Goal: Information Seeking & Learning: Learn about a topic

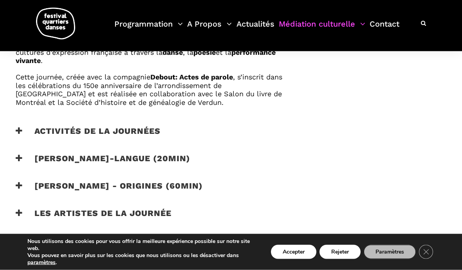
scroll to position [500, 0]
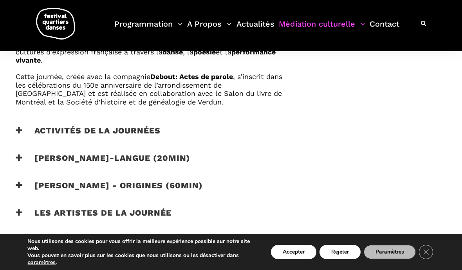
click at [86, 131] on h3 "Activités de la journées" at bounding box center [88, 136] width 145 height 20
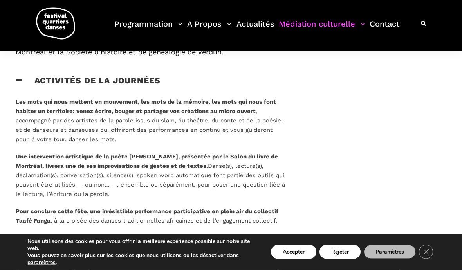
scroll to position [551, 0]
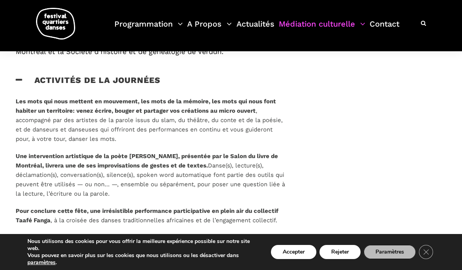
click at [185, 235] on h3 "[PERSON_NAME]-langue (20min)" at bounding box center [103, 245] width 175 height 20
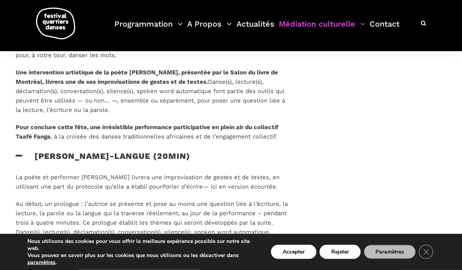
scroll to position [648, 0]
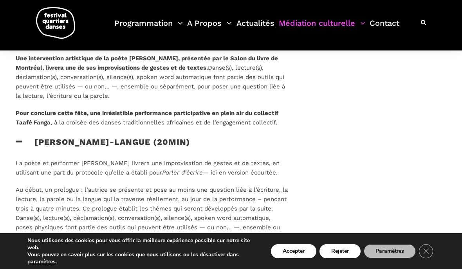
click at [345, 259] on button "Rejeter" at bounding box center [339, 252] width 41 height 14
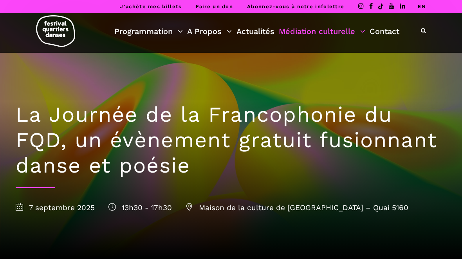
click at [226, 209] on span "Maison de la culture de [GEOGRAPHIC_DATA] – Quai 5160" at bounding box center [296, 207] width 223 height 9
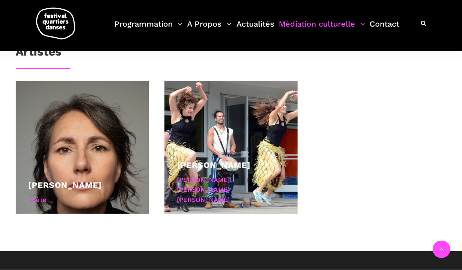
scroll to position [703, 0]
click at [217, 159] on div at bounding box center [230, 147] width 133 height 133
click at [220, 169] on link "[PERSON_NAME]" at bounding box center [214, 165] width 74 height 10
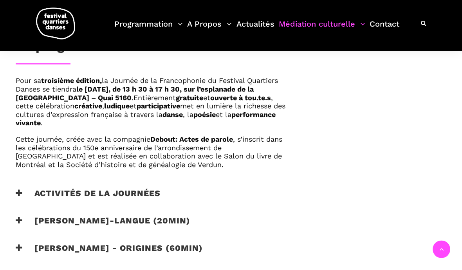
scroll to position [438, 0]
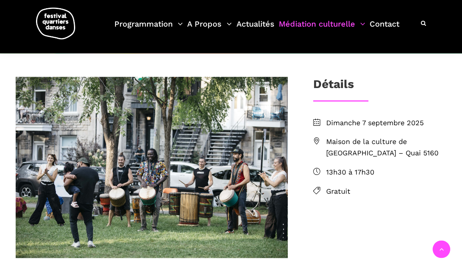
scroll to position [270, 0]
